Goal: Task Accomplishment & Management: Manage account settings

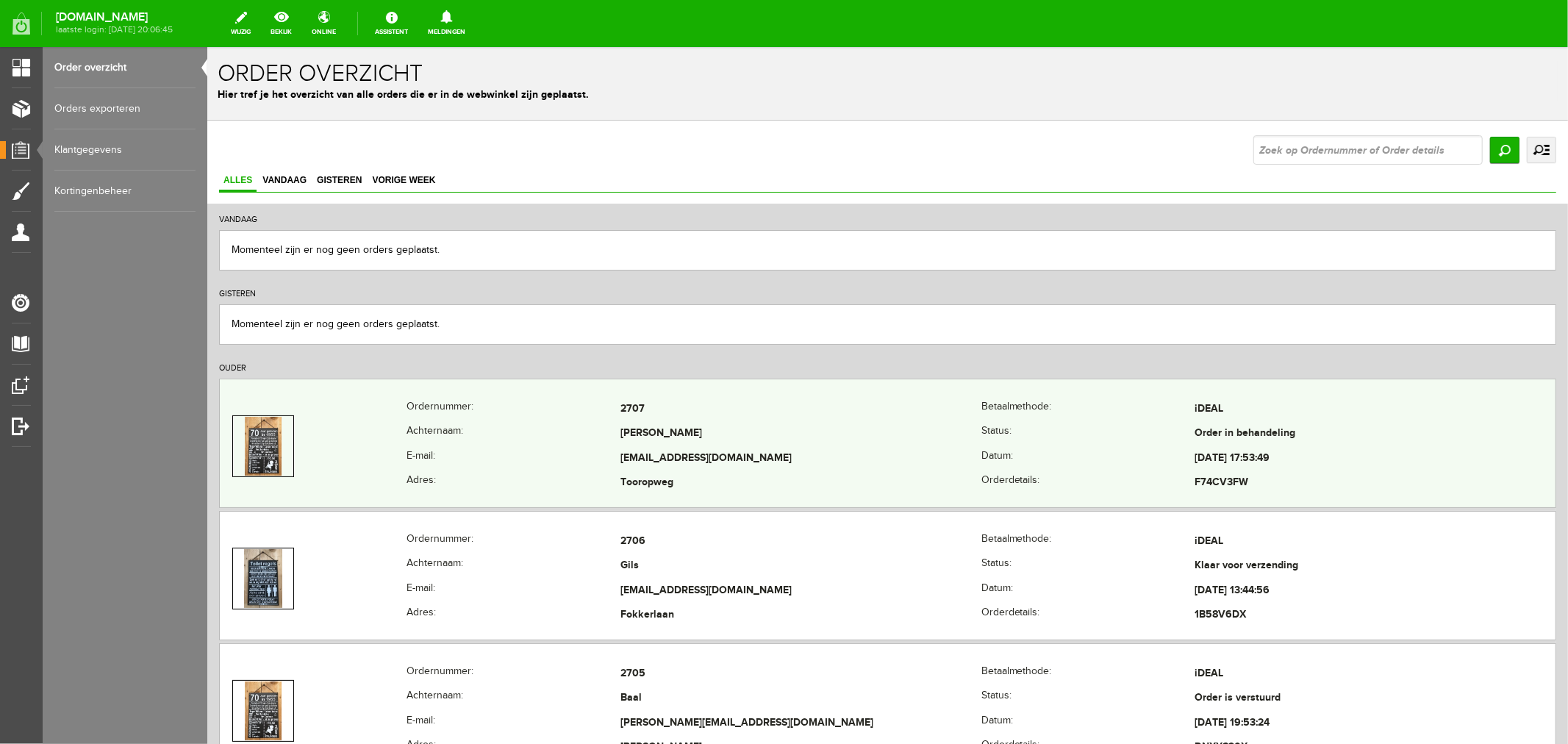
click at [682, 439] on td "[PERSON_NAME]" at bounding box center [800, 433] width 361 height 25
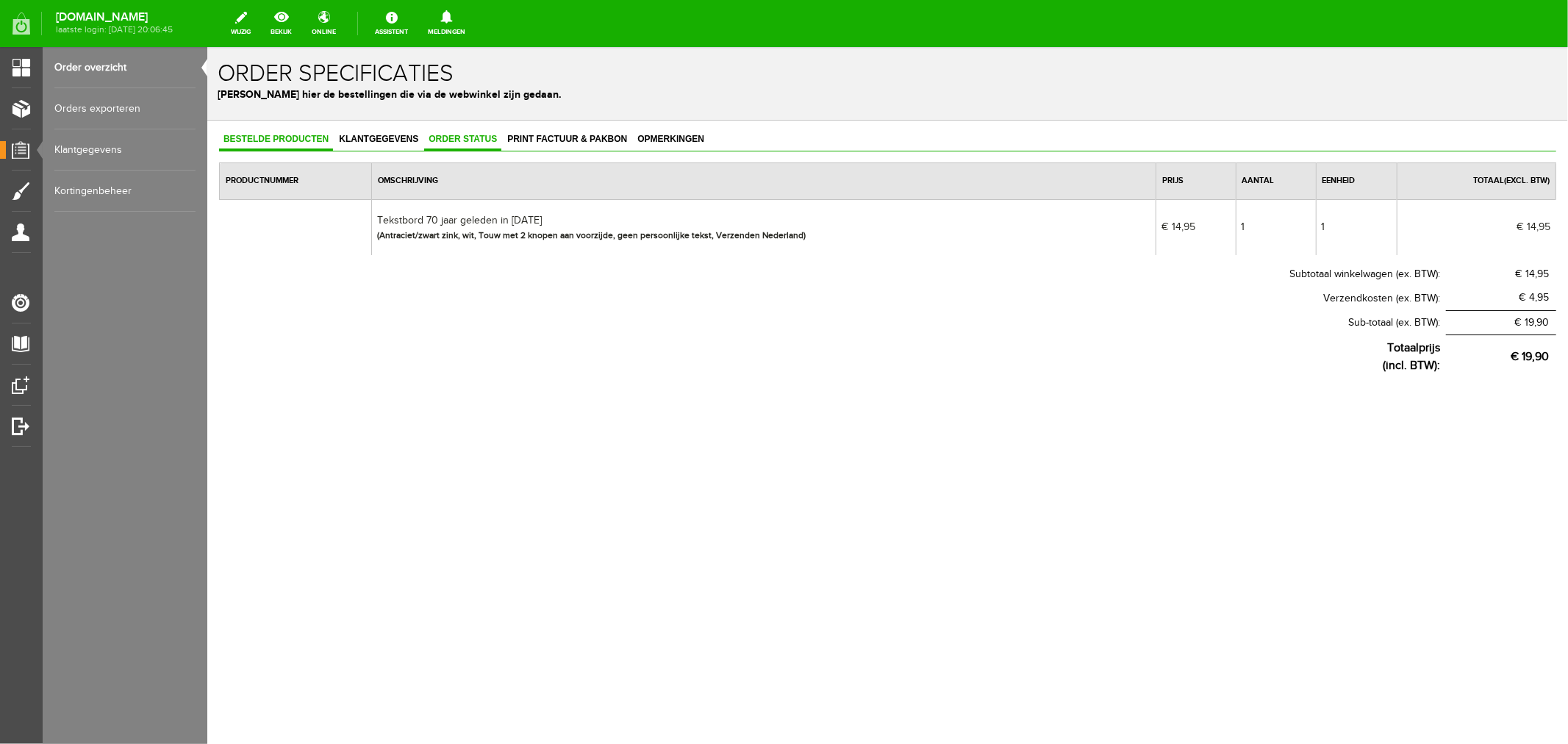
click at [477, 136] on span "Order status" at bounding box center [462, 137] width 77 height 10
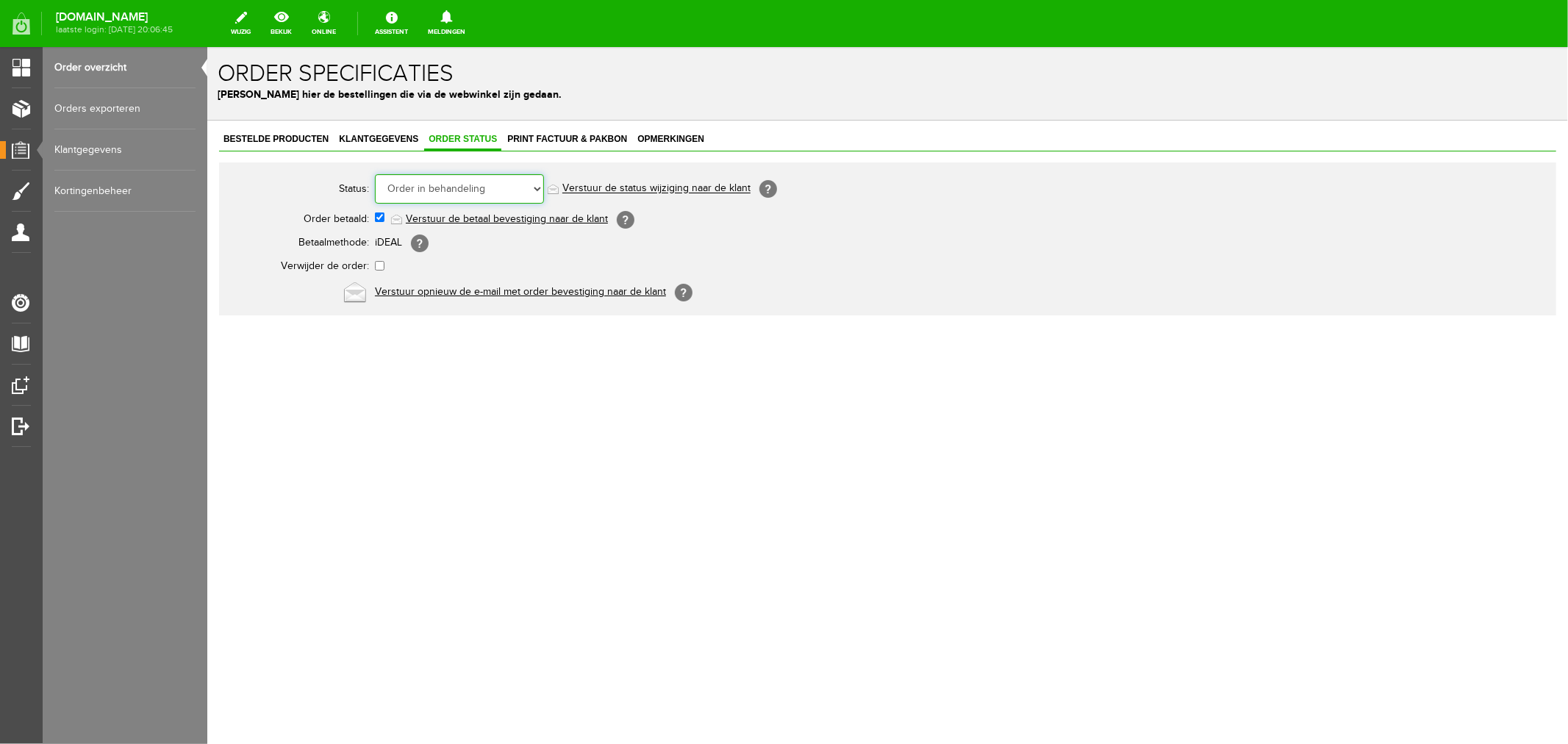
click at [449, 188] on select "Order niet afgerond Nieuw Order in behandeling Wacht op leverancier Wacht op be…" at bounding box center [459, 187] width 170 height 29
click at [374, 173] on select "Order niet afgerond Nieuw Order in behandeling Wacht op leverancier Wacht op be…" at bounding box center [459, 187] width 170 height 29
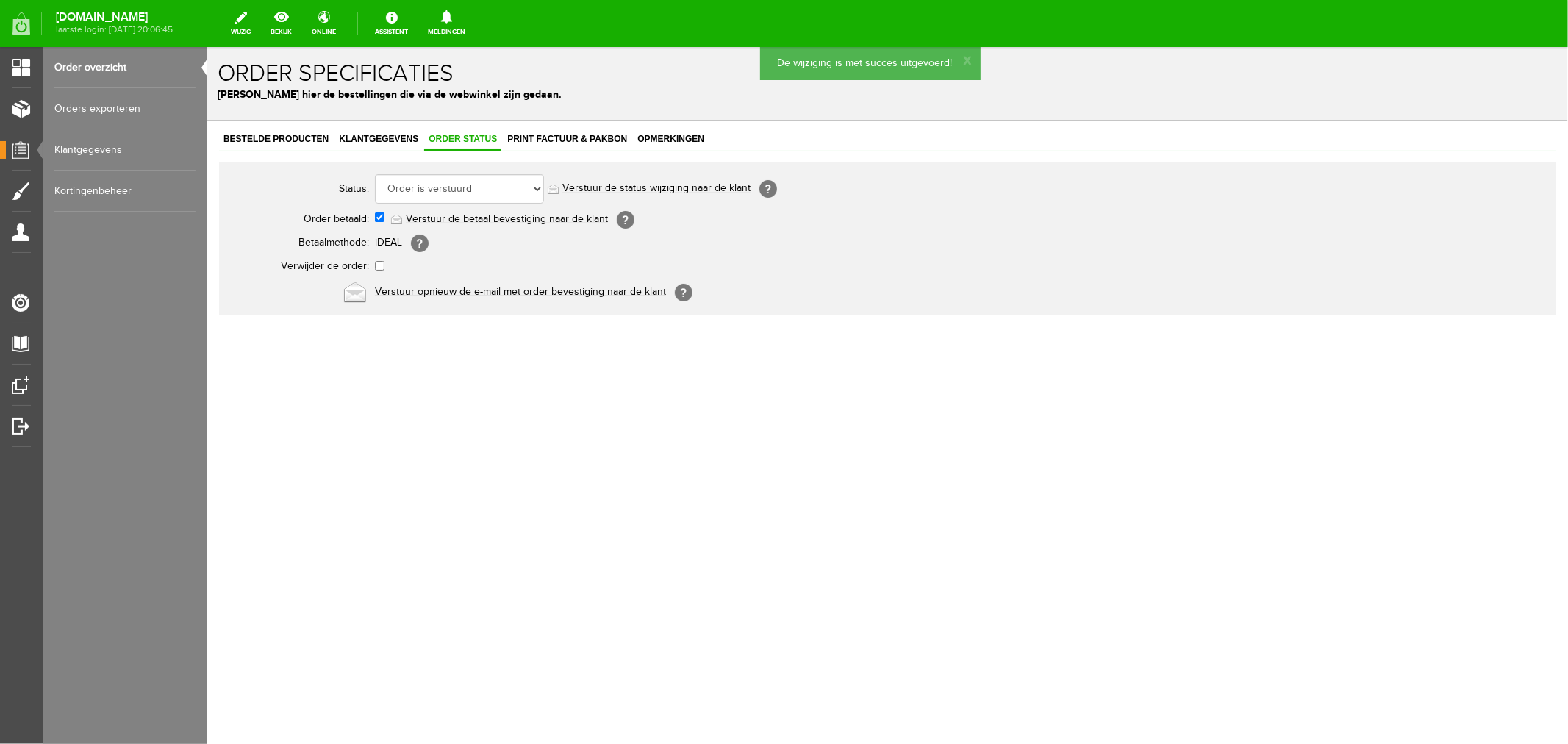
click at [589, 185] on link "Verstuur de status wijziging naar de klant" at bounding box center [656, 188] width 188 height 11
click at [75, 72] on link "Order overzicht" at bounding box center [125, 68] width 141 height 41
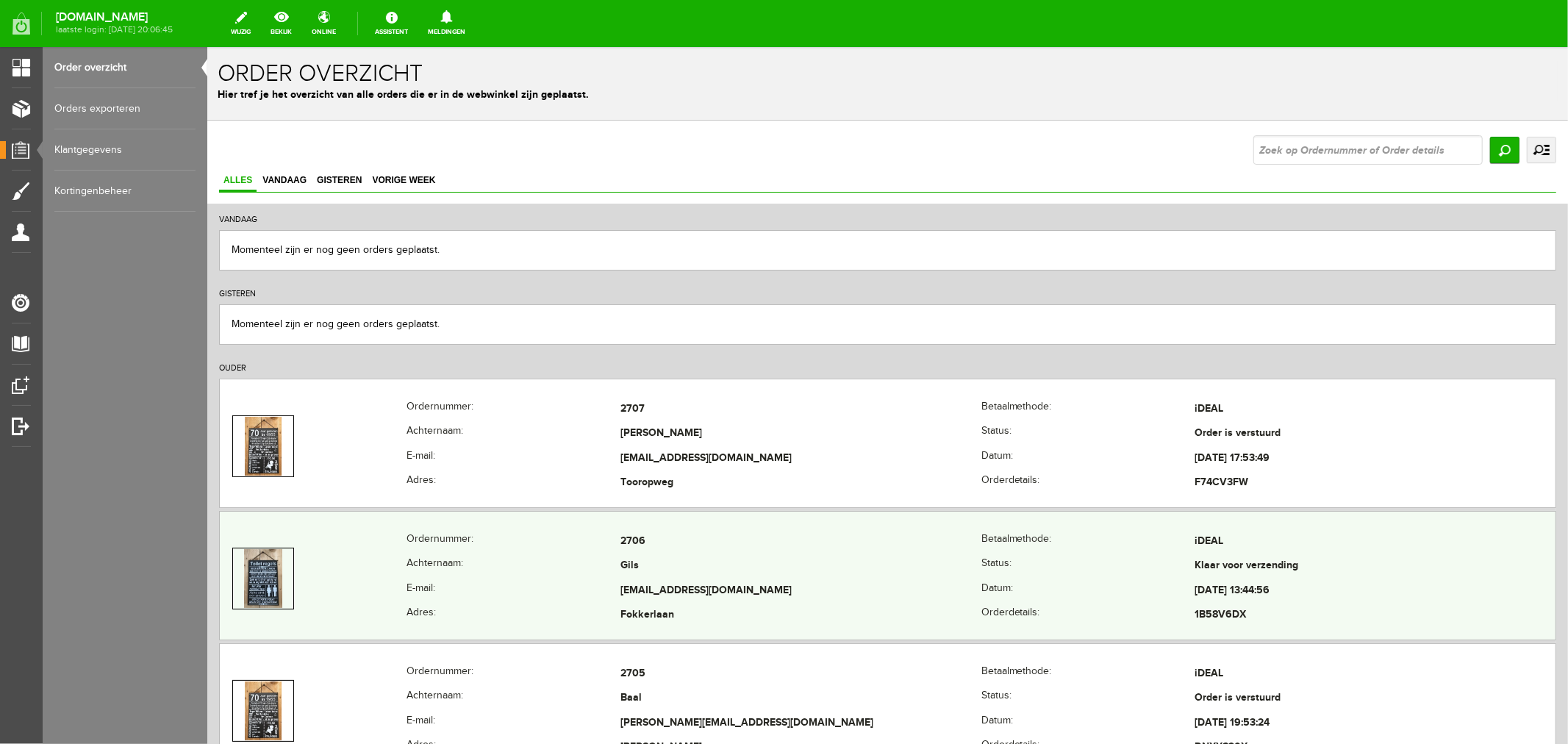
click at [636, 588] on td "[EMAIL_ADDRESS][DOMAIN_NAME]" at bounding box center [800, 590] width 361 height 25
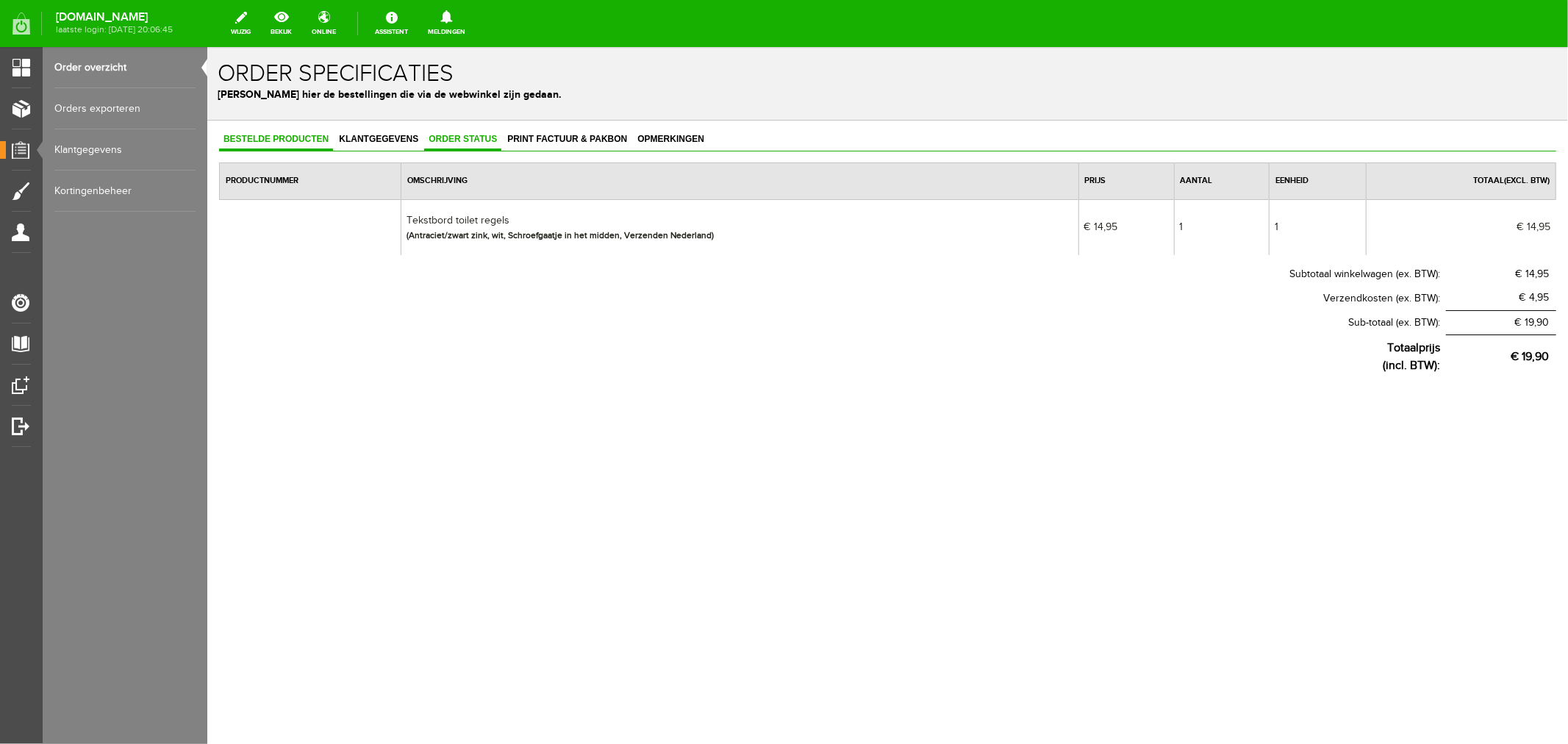
click at [466, 137] on span "Order status" at bounding box center [462, 137] width 77 height 10
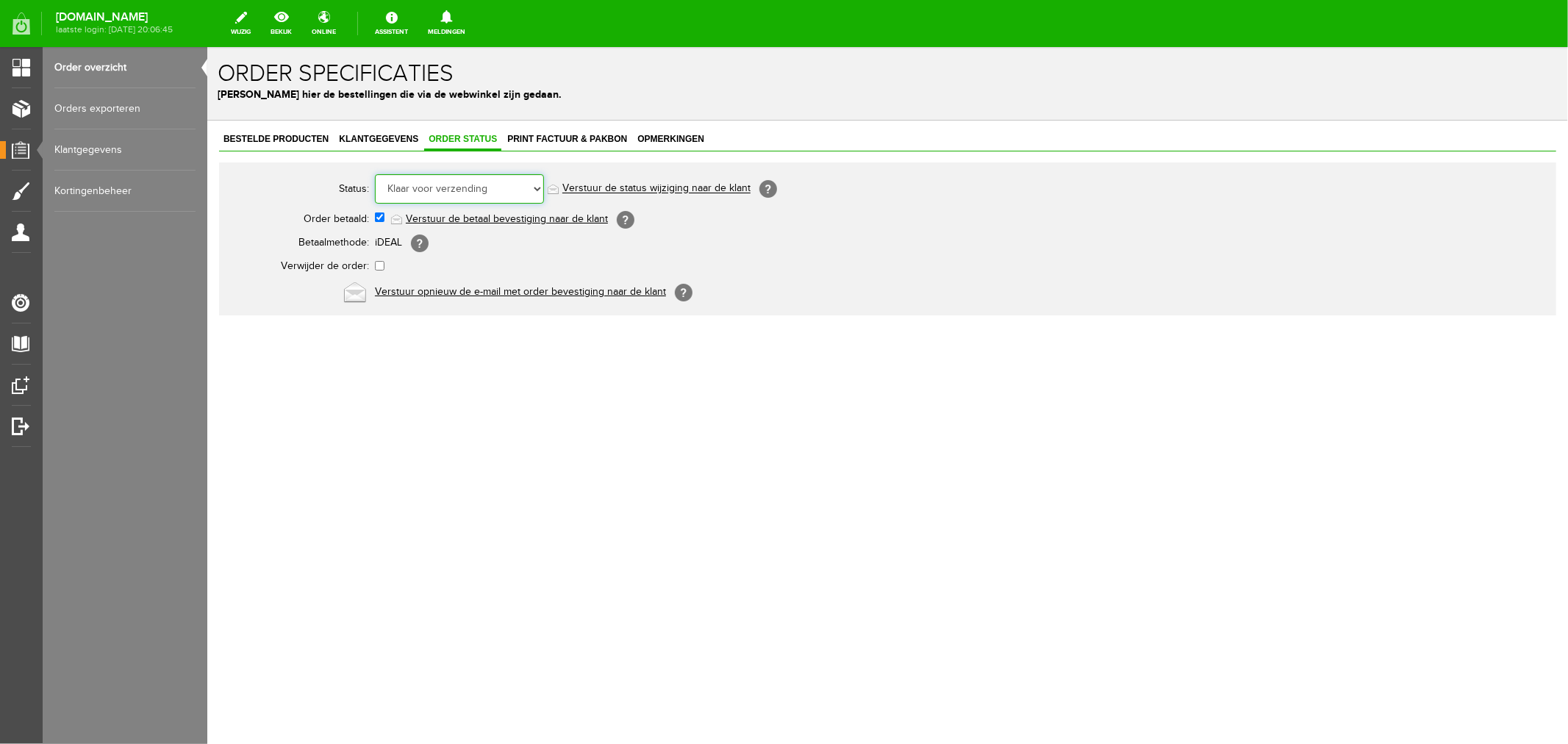
click at [450, 192] on select "Order niet afgerond Nieuw Order in behandeling Wacht op leverancier Wacht op be…" at bounding box center [459, 187] width 170 height 29
select select "5"
click at [374, 173] on select "Order niet afgerond Nieuw Order in behandeling Wacht op leverancier Wacht op be…" at bounding box center [459, 187] width 170 height 29
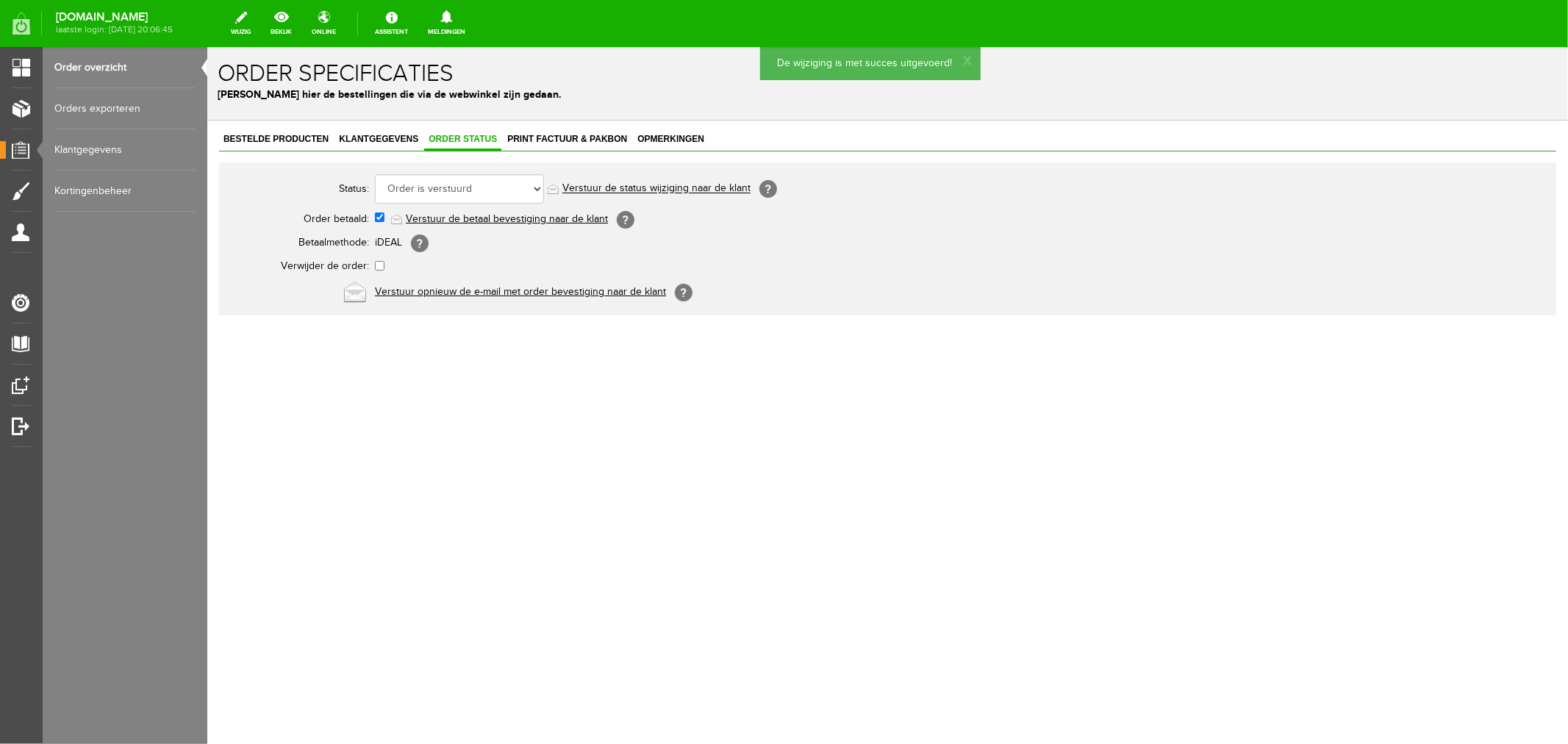
click at [580, 191] on link "Verstuur de status wijziging naar de klant" at bounding box center [656, 188] width 188 height 11
click at [79, 68] on link "Order overzicht" at bounding box center [125, 68] width 141 height 41
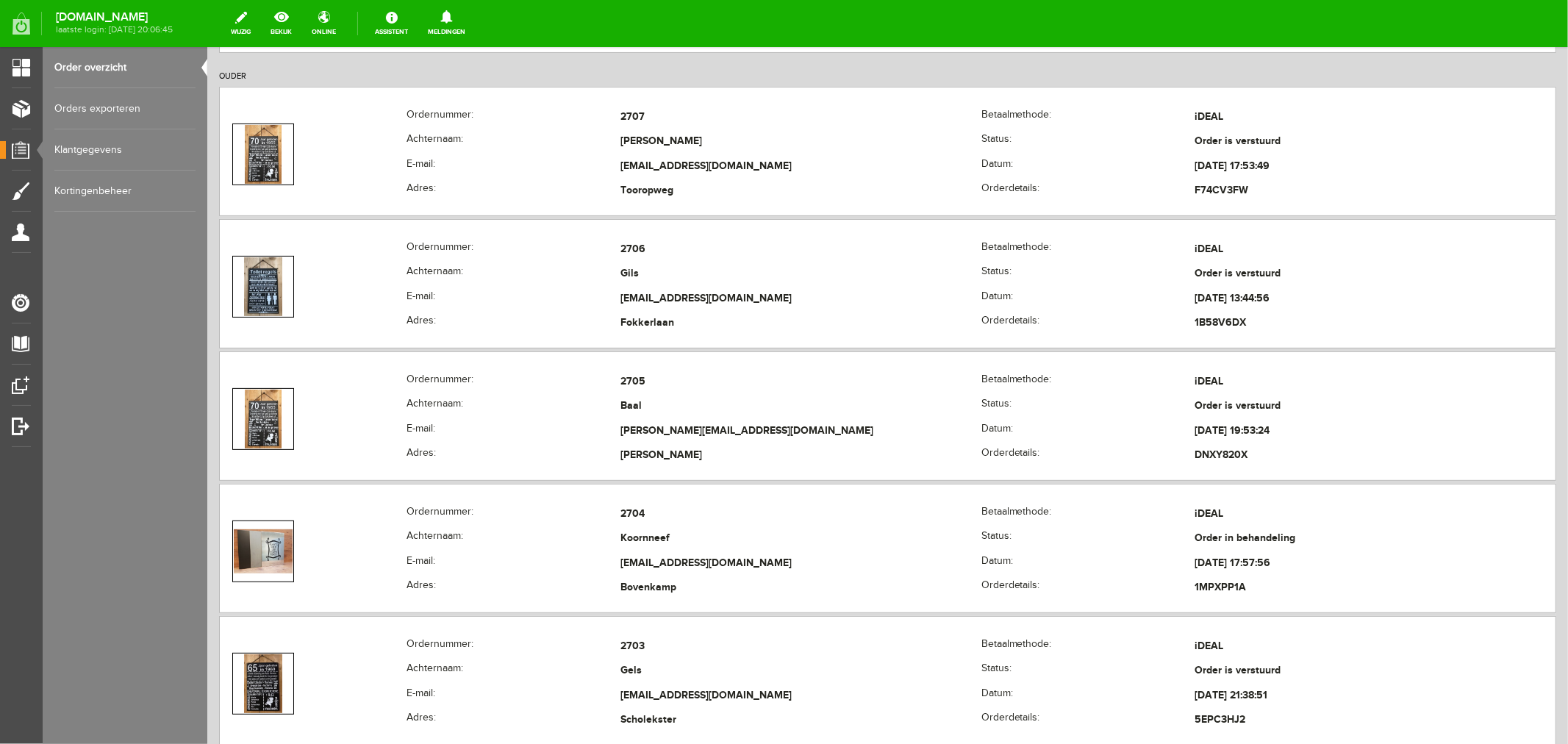
scroll to position [327, 0]
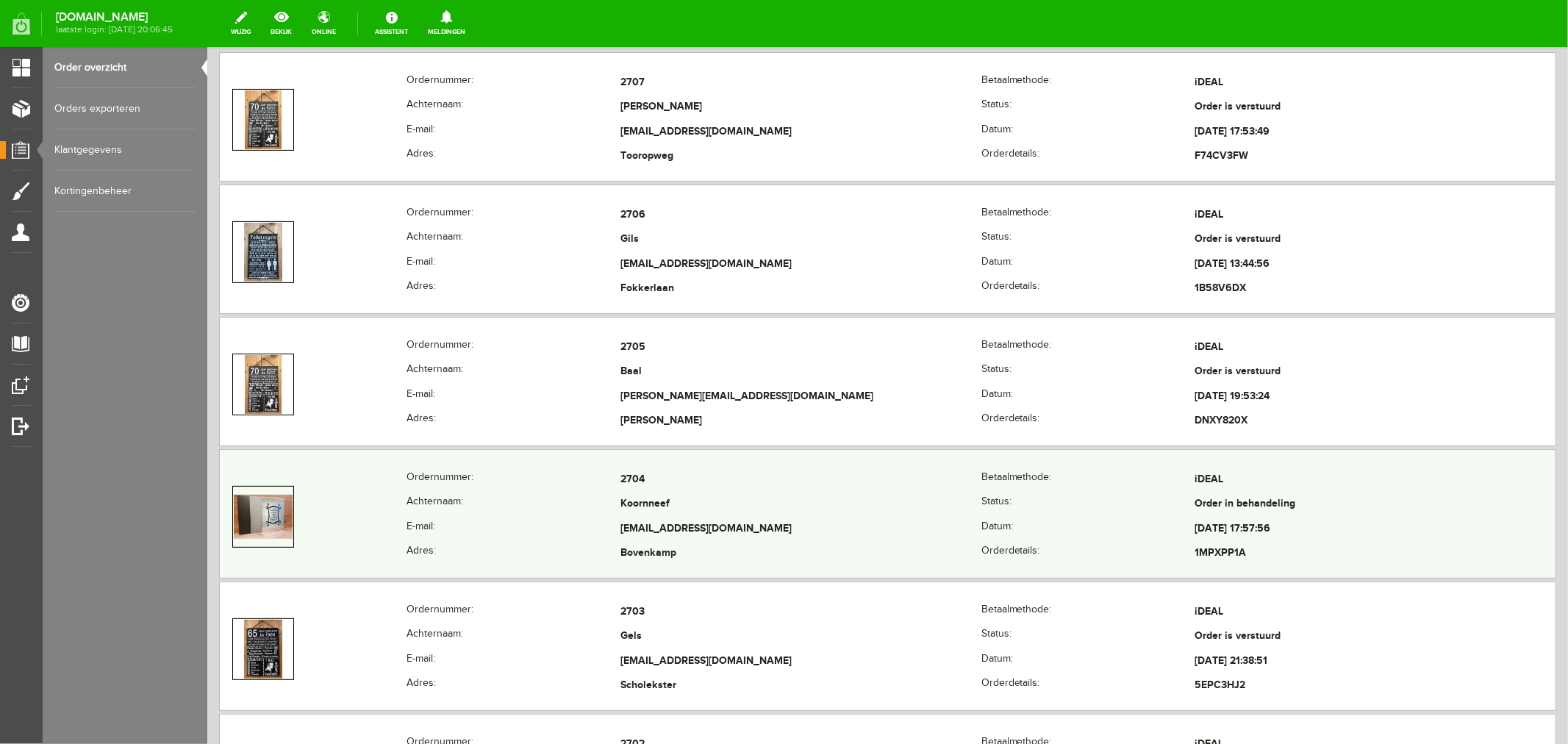
click at [661, 526] on td "[EMAIL_ADDRESS][DOMAIN_NAME]" at bounding box center [800, 528] width 361 height 25
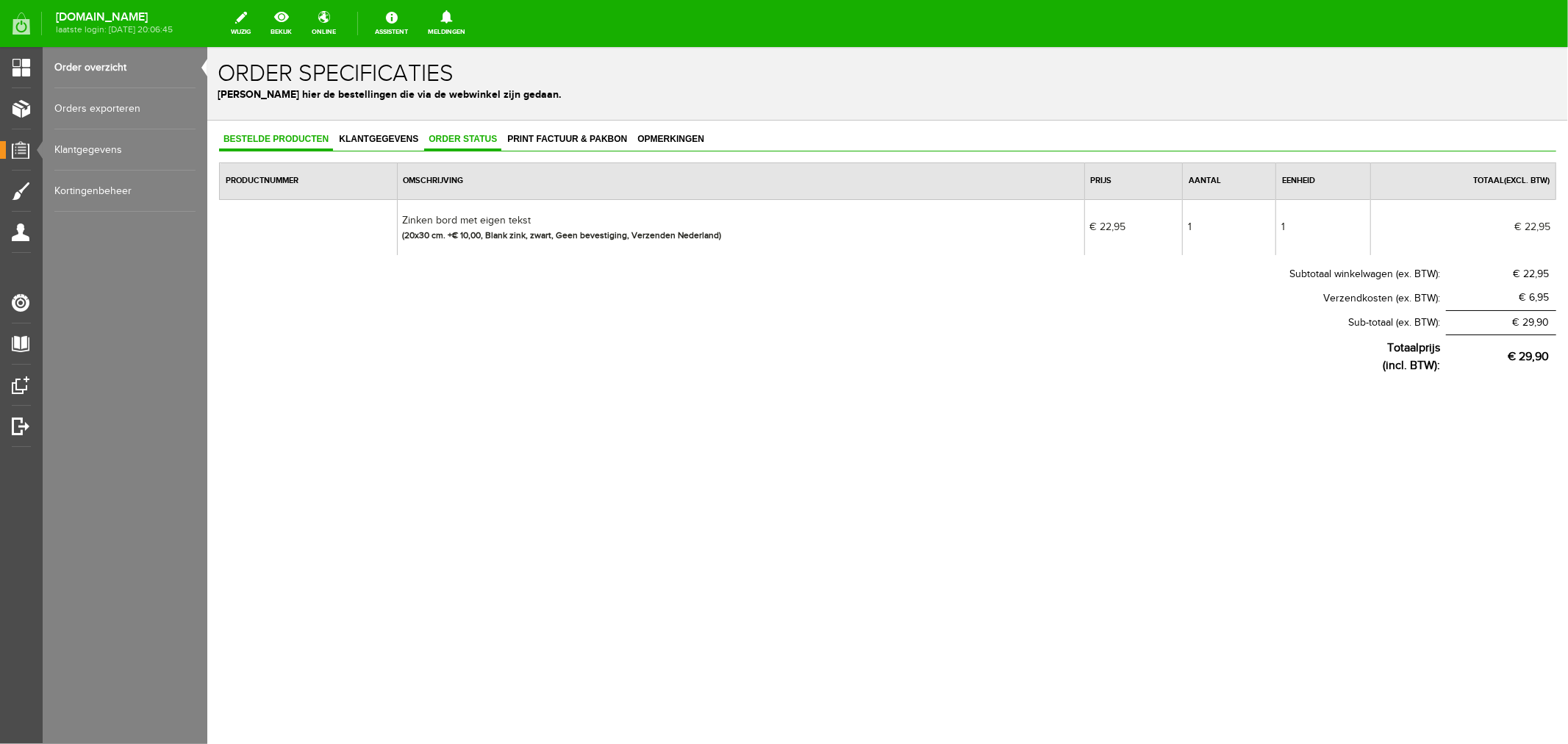
click at [461, 136] on span "Order status" at bounding box center [462, 137] width 77 height 10
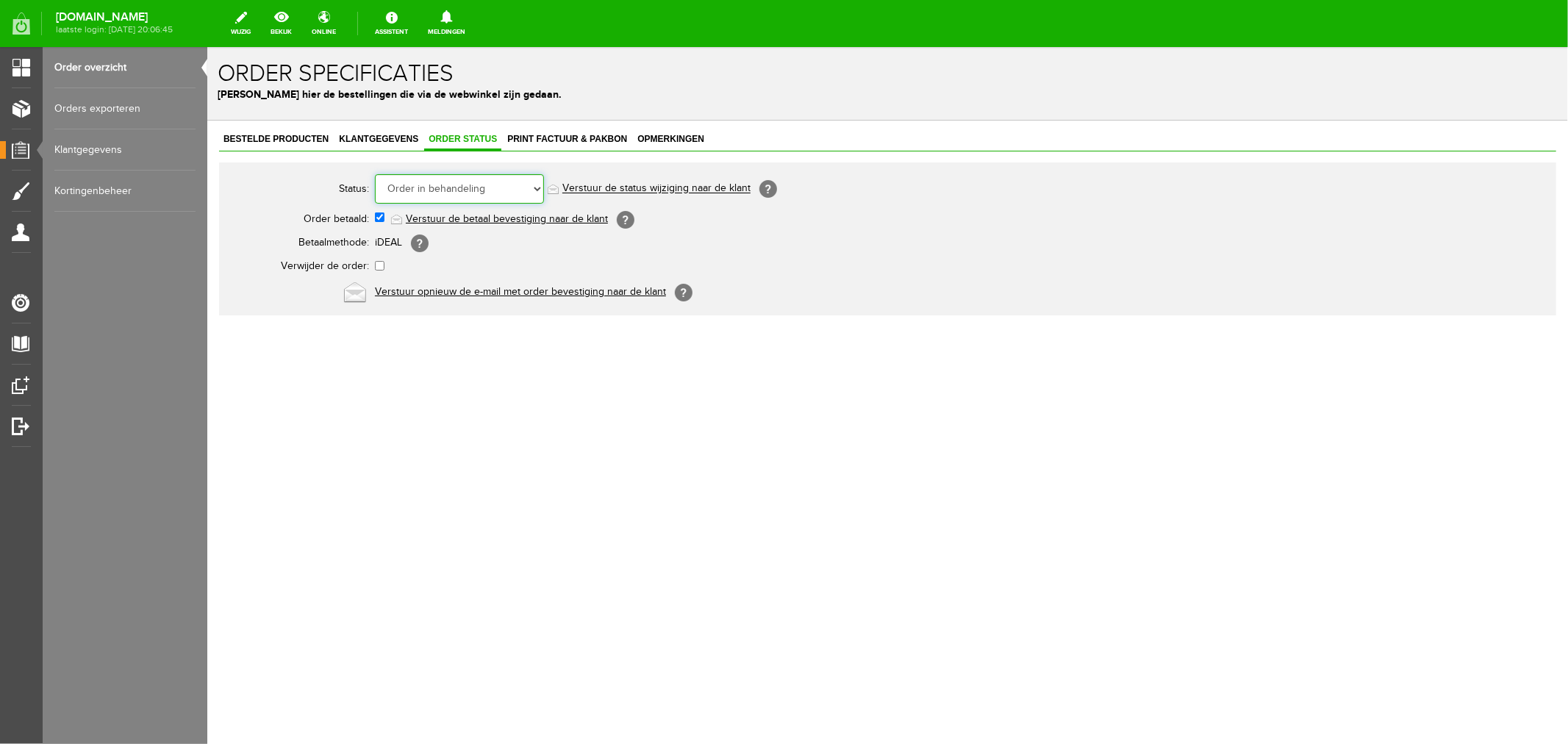
click at [438, 194] on select "Order niet afgerond Nieuw Order in behandeling Wacht op leverancier Wacht op be…" at bounding box center [459, 187] width 170 height 29
select select "5"
click at [374, 173] on select "Order niet afgerond Nieuw Order in behandeling Wacht op leverancier Wacht op be…" at bounding box center [459, 187] width 170 height 29
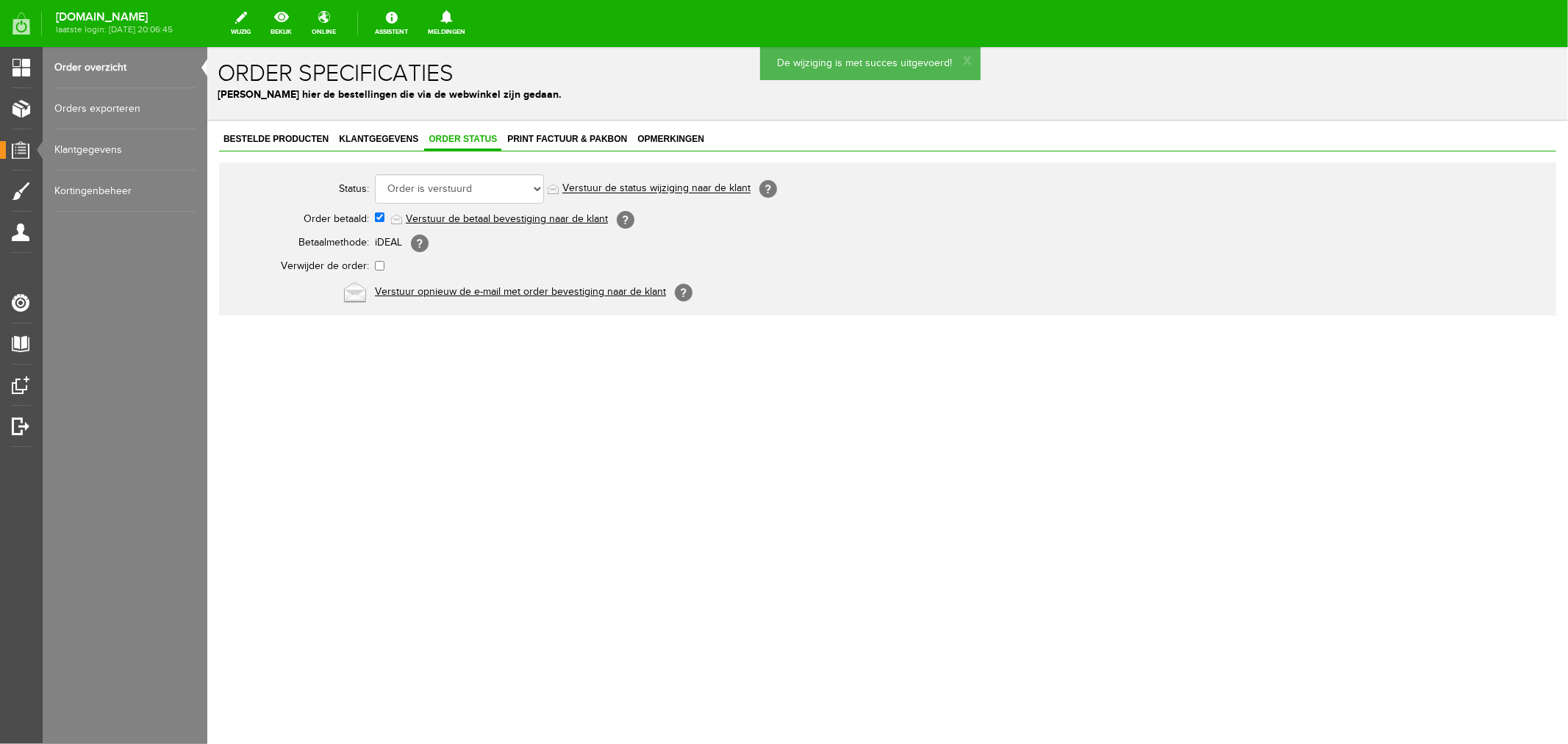
click at [597, 185] on link "Verstuur de status wijziging naar de klant" at bounding box center [656, 188] width 188 height 11
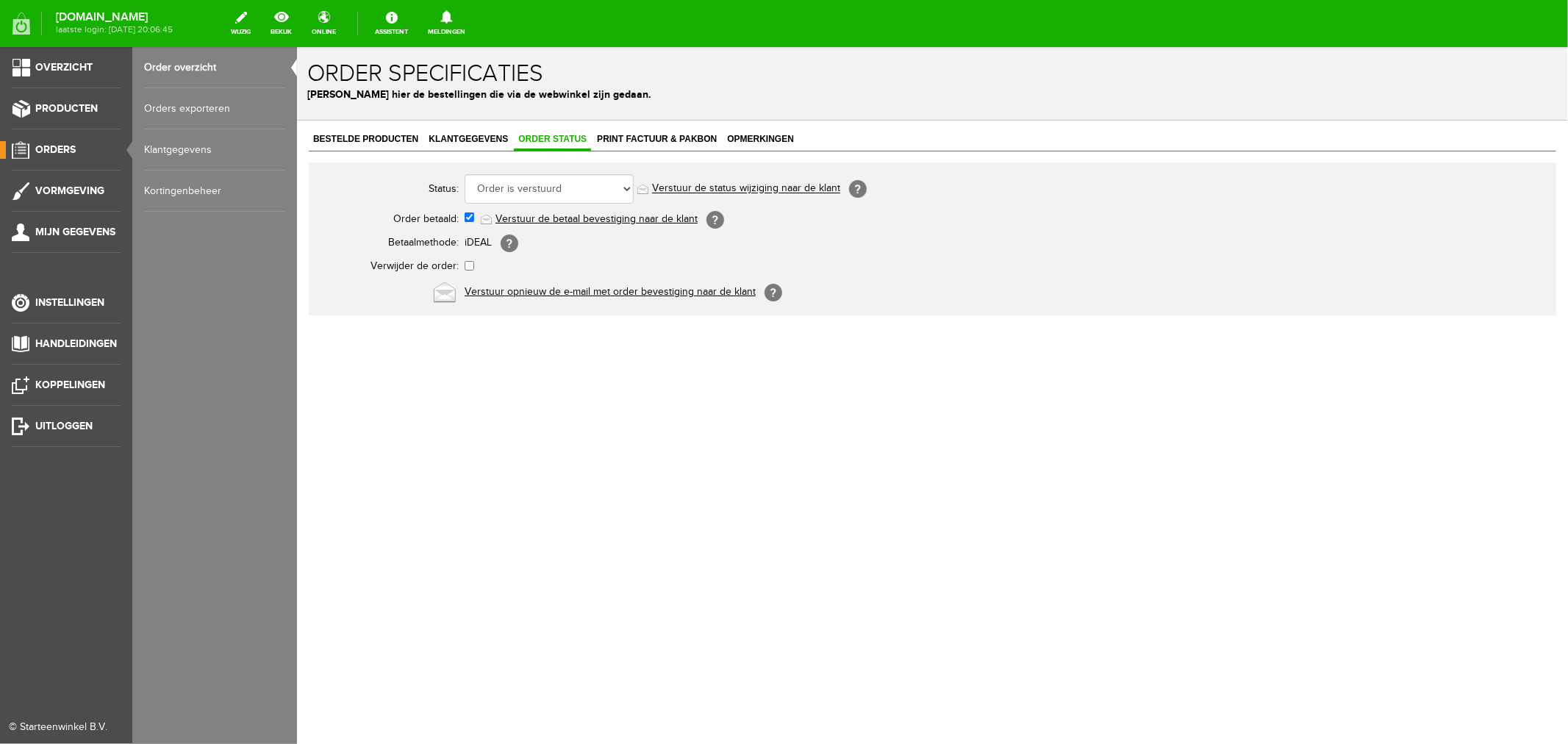
click at [202, 62] on link "Order overzicht" at bounding box center [215, 68] width 141 height 41
